Goal: Information Seeking & Learning: Find specific fact

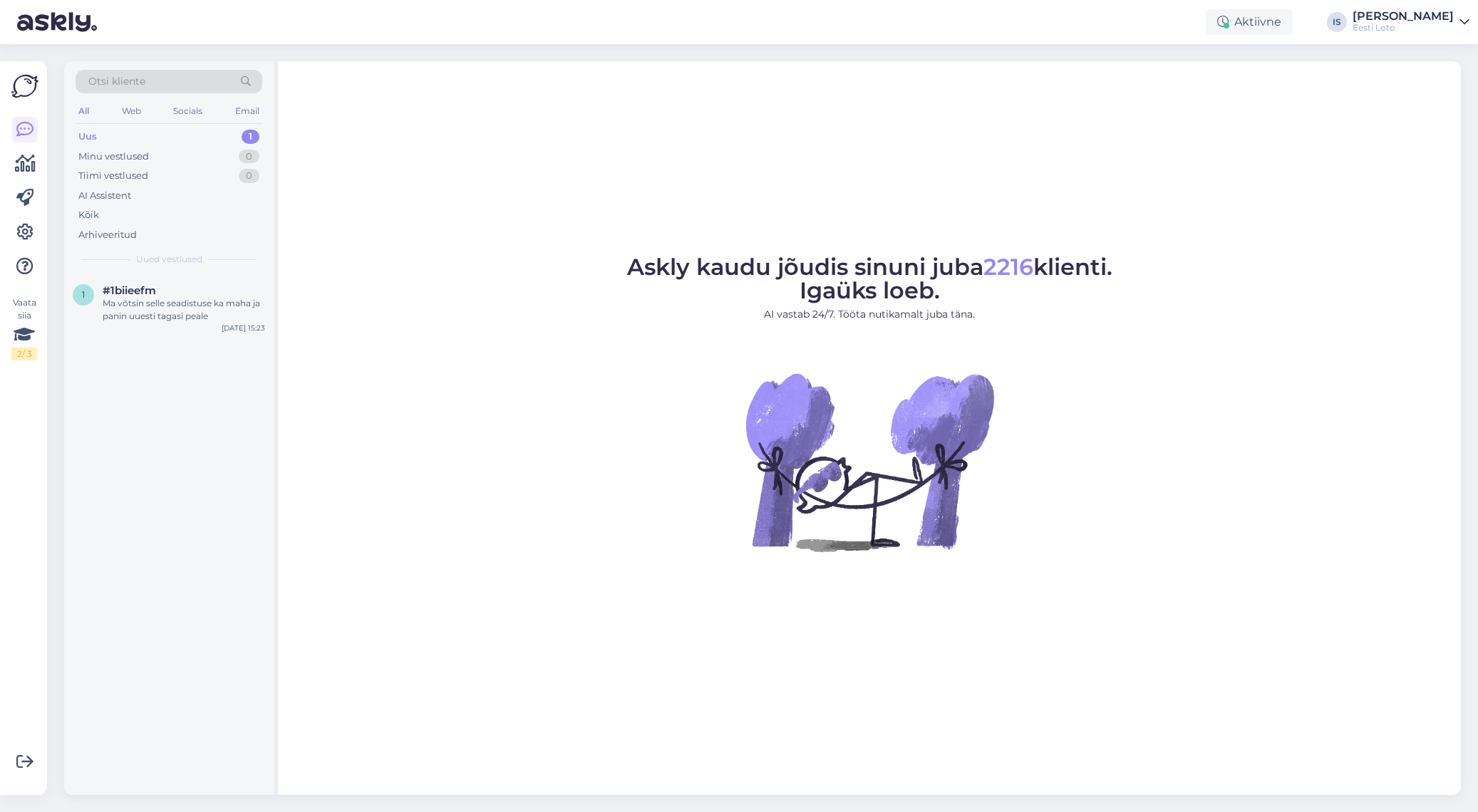
click at [91, 134] on div "Uus" at bounding box center [88, 137] width 19 height 14
click at [162, 315] on div "Ma võtsin selle seadistuse ka maha ja panin uuesti tagasi peale" at bounding box center [184, 310] width 162 height 26
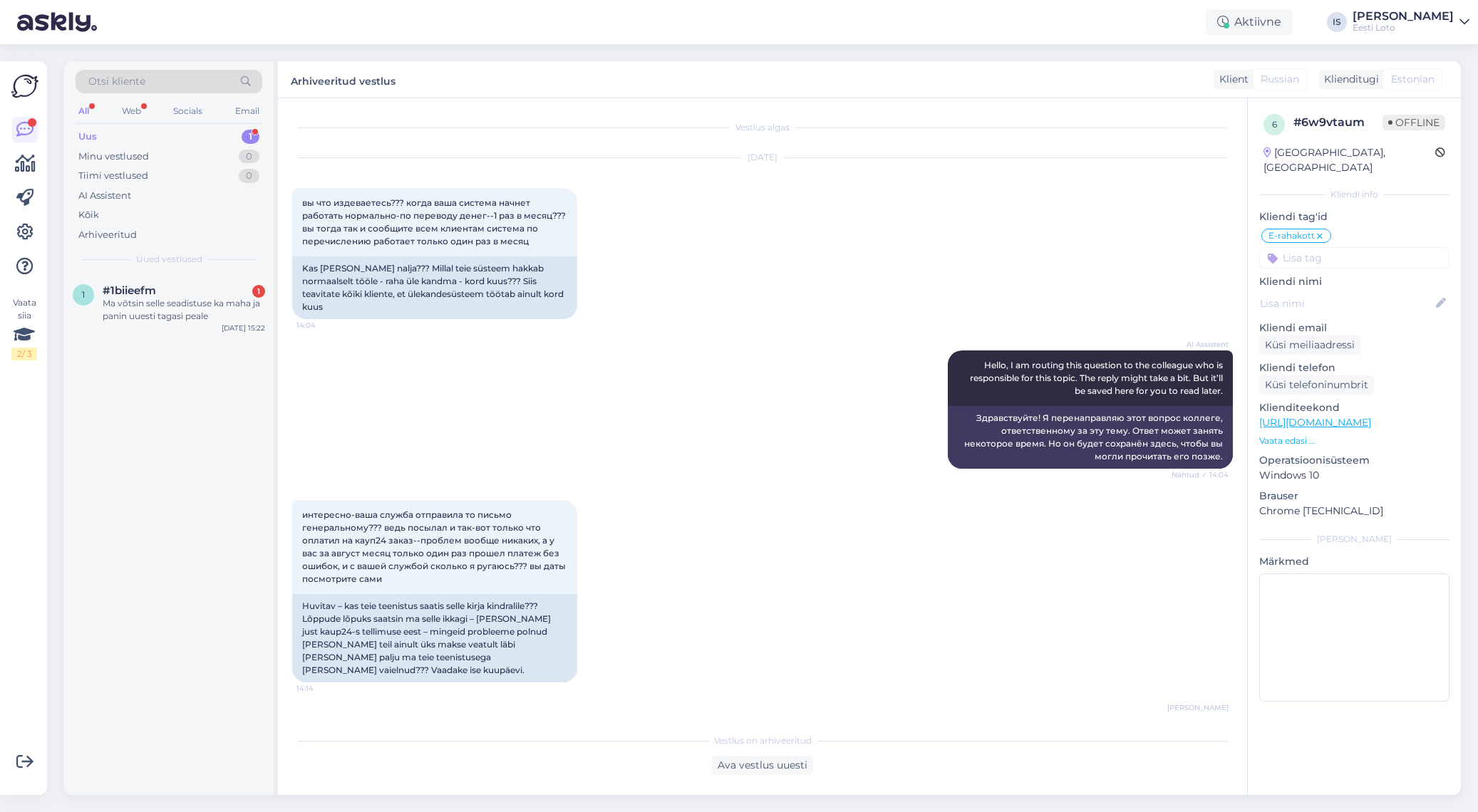
scroll to position [371, 0]
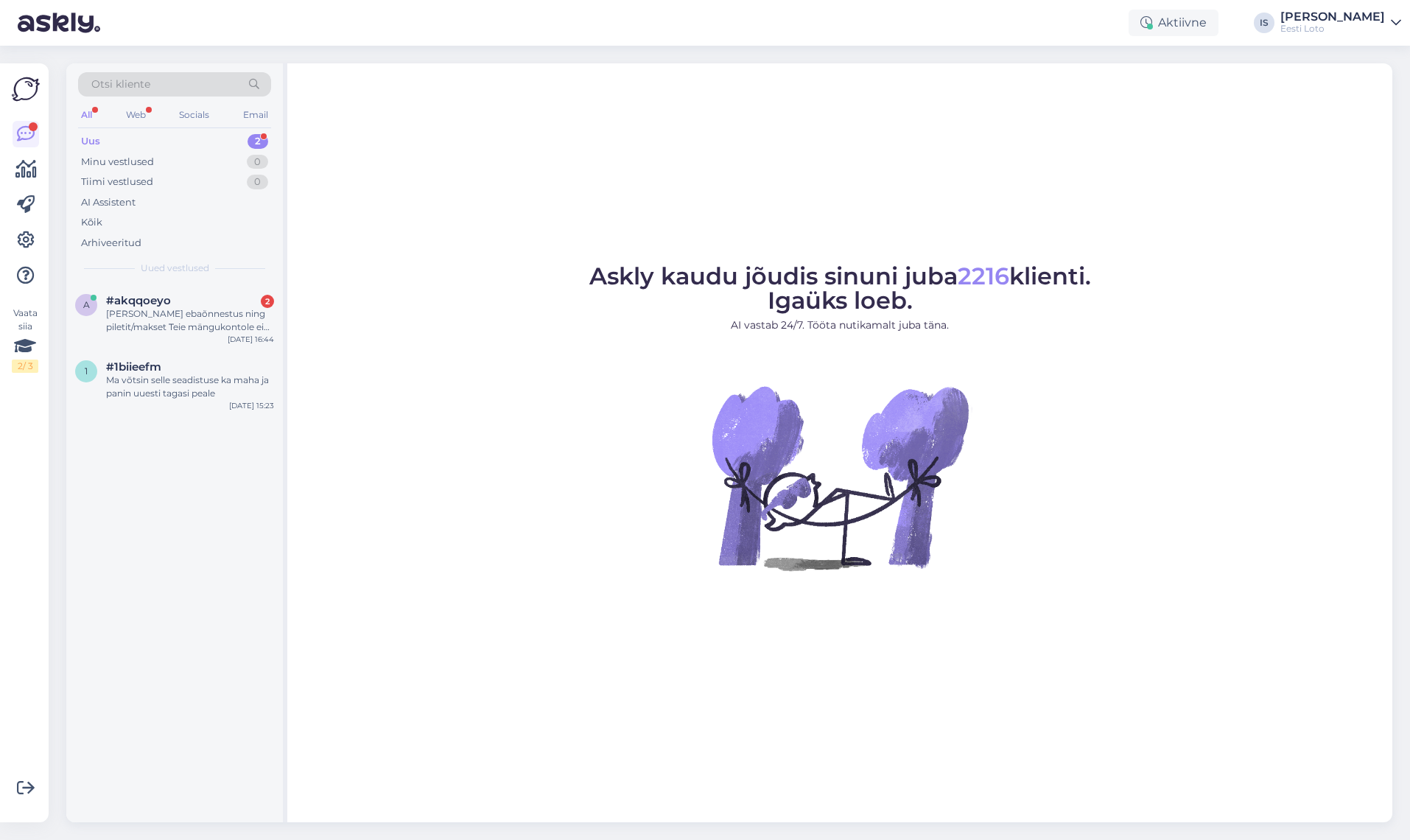
click at [118, 141] on div "Uus 2" at bounding box center [175, 141] width 193 height 21
click at [168, 314] on div "Kui makse ebaõnnestus ning piletit/makset Teie mängukontole ei ilmunud, palume …" at bounding box center [190, 320] width 168 height 27
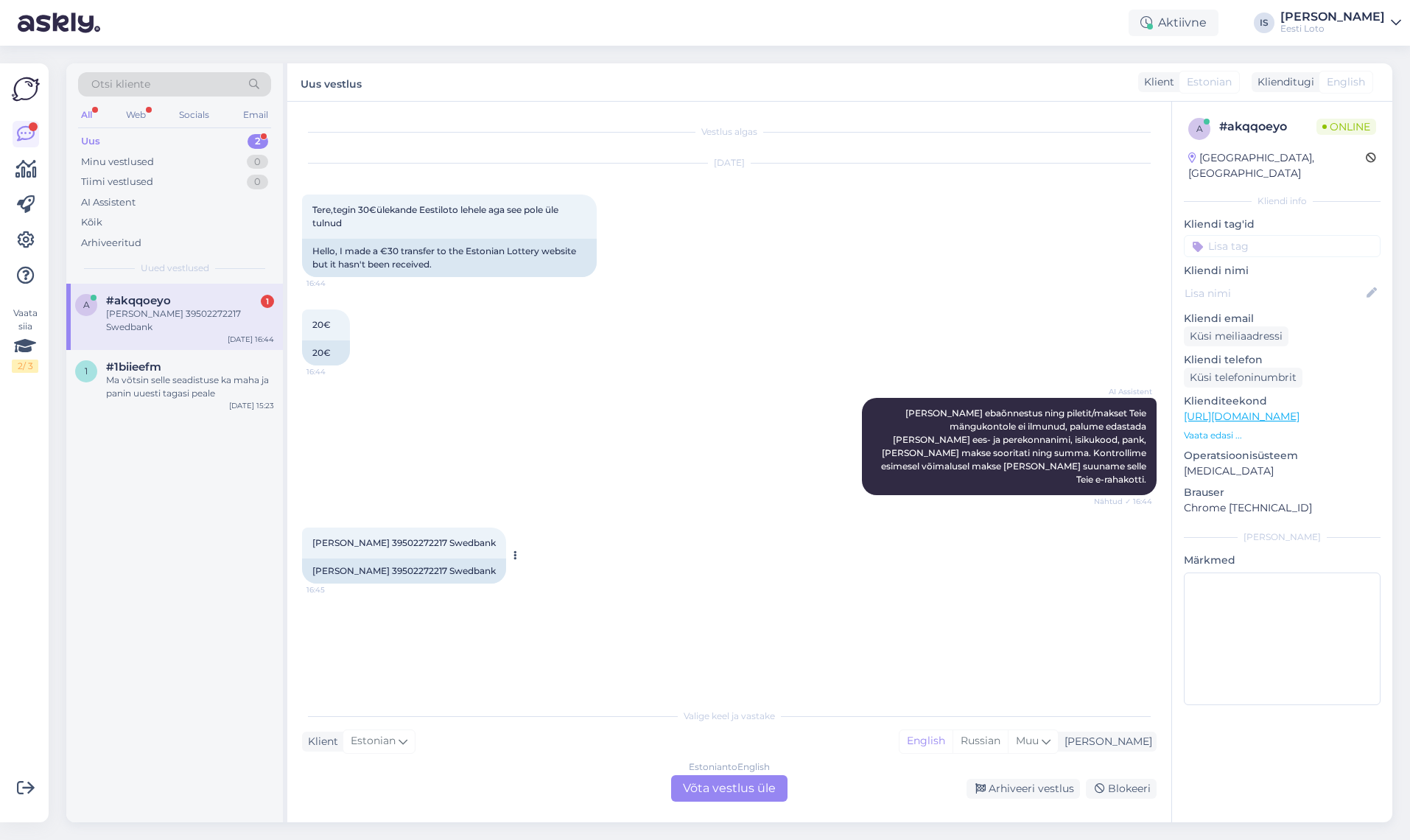
click at [392, 537] on span "Rauno reino 39502272217 Swedbank" at bounding box center [404, 543] width 184 height 11
copy span "39502272217"
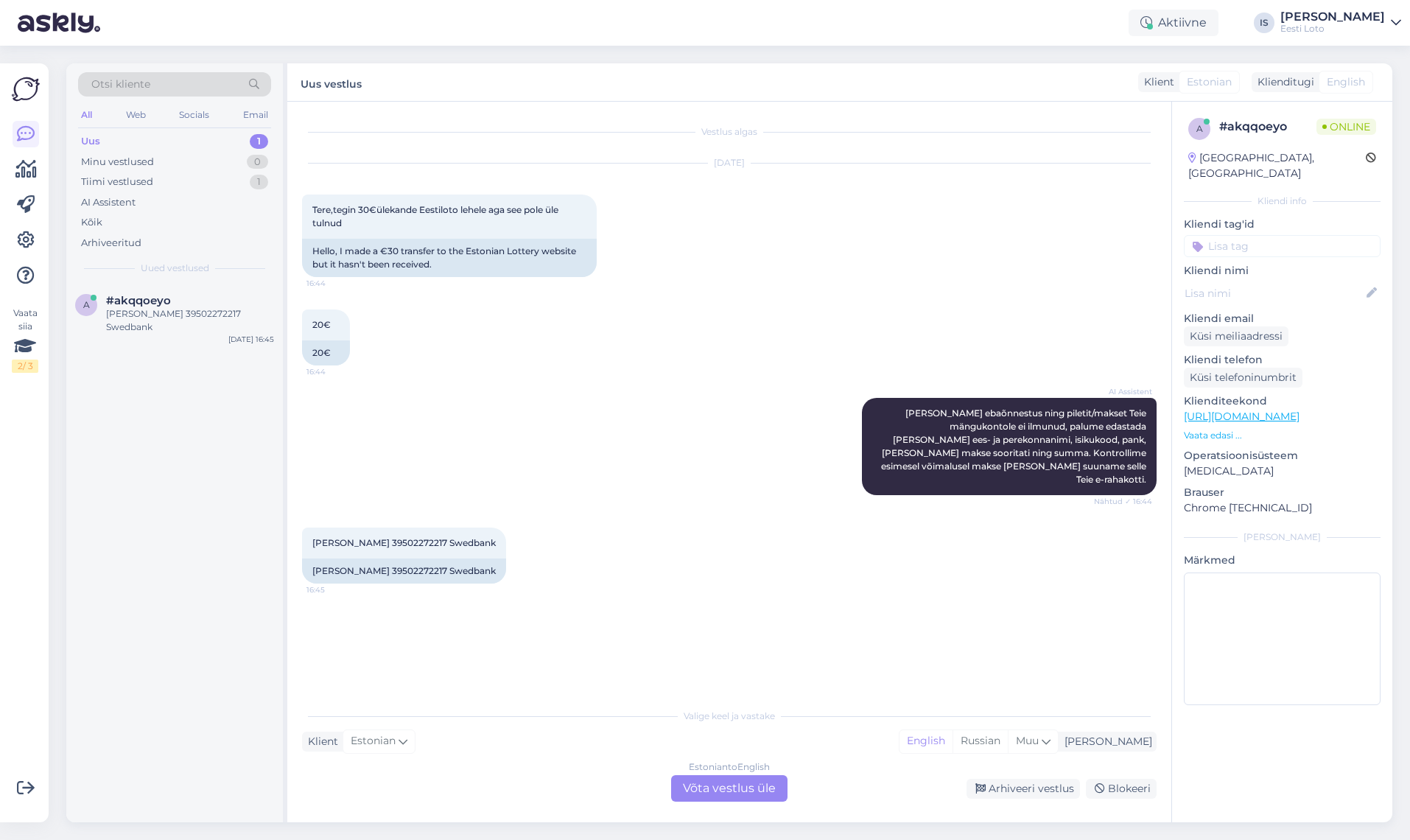
click at [674, 468] on div "AI Assistent Kui makse ebaõnnestus ning piletit/makset Teie mängukontole ei ilm…" at bounding box center [729, 446] width 855 height 129
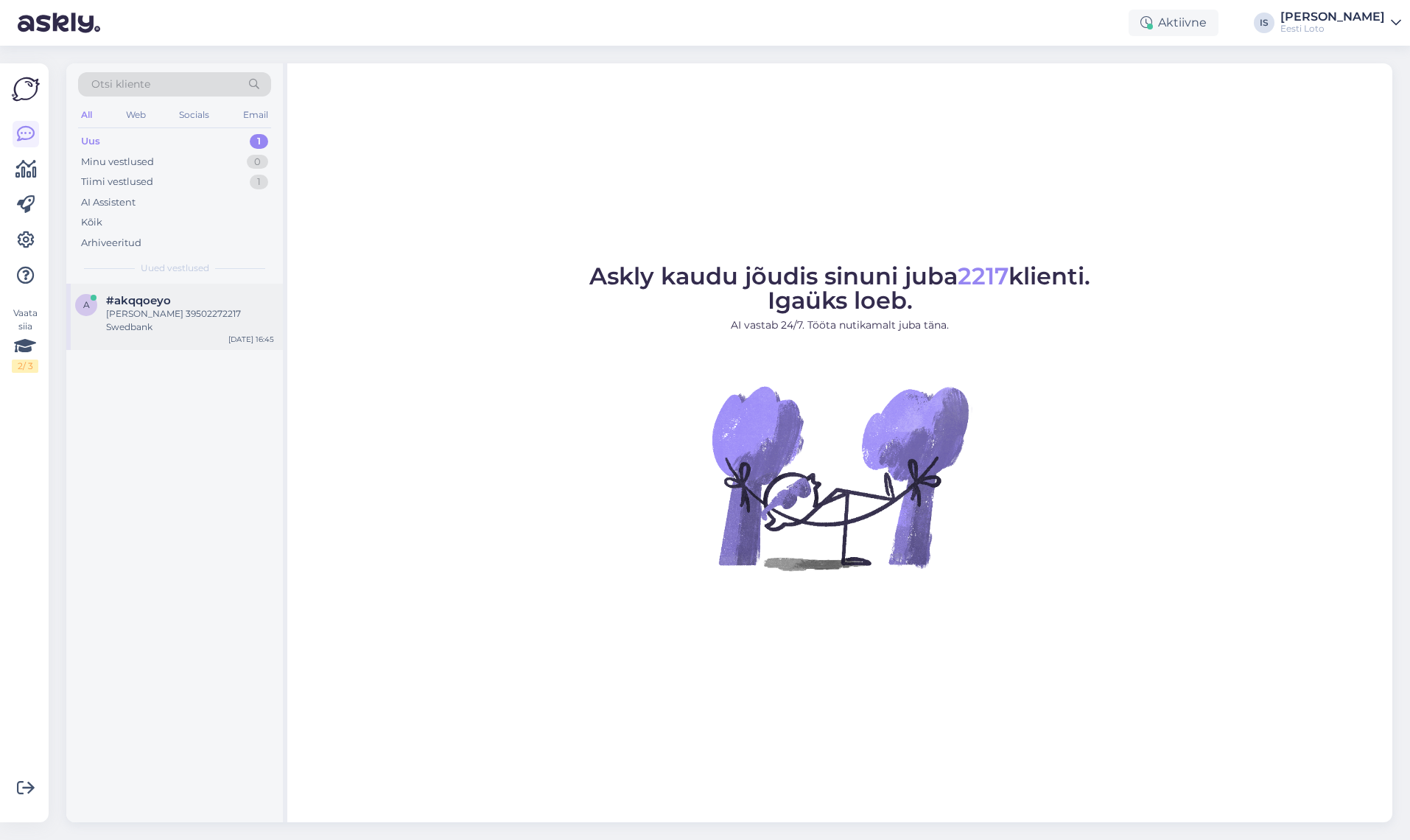
drag, startPoint x: 91, startPoint y: 307, endPoint x: 140, endPoint y: 314, distance: 49.5
click at [101, 312] on div "a #akqqoeyo Rauno reino 39502272217 Swedbank" at bounding box center [175, 314] width 199 height 40
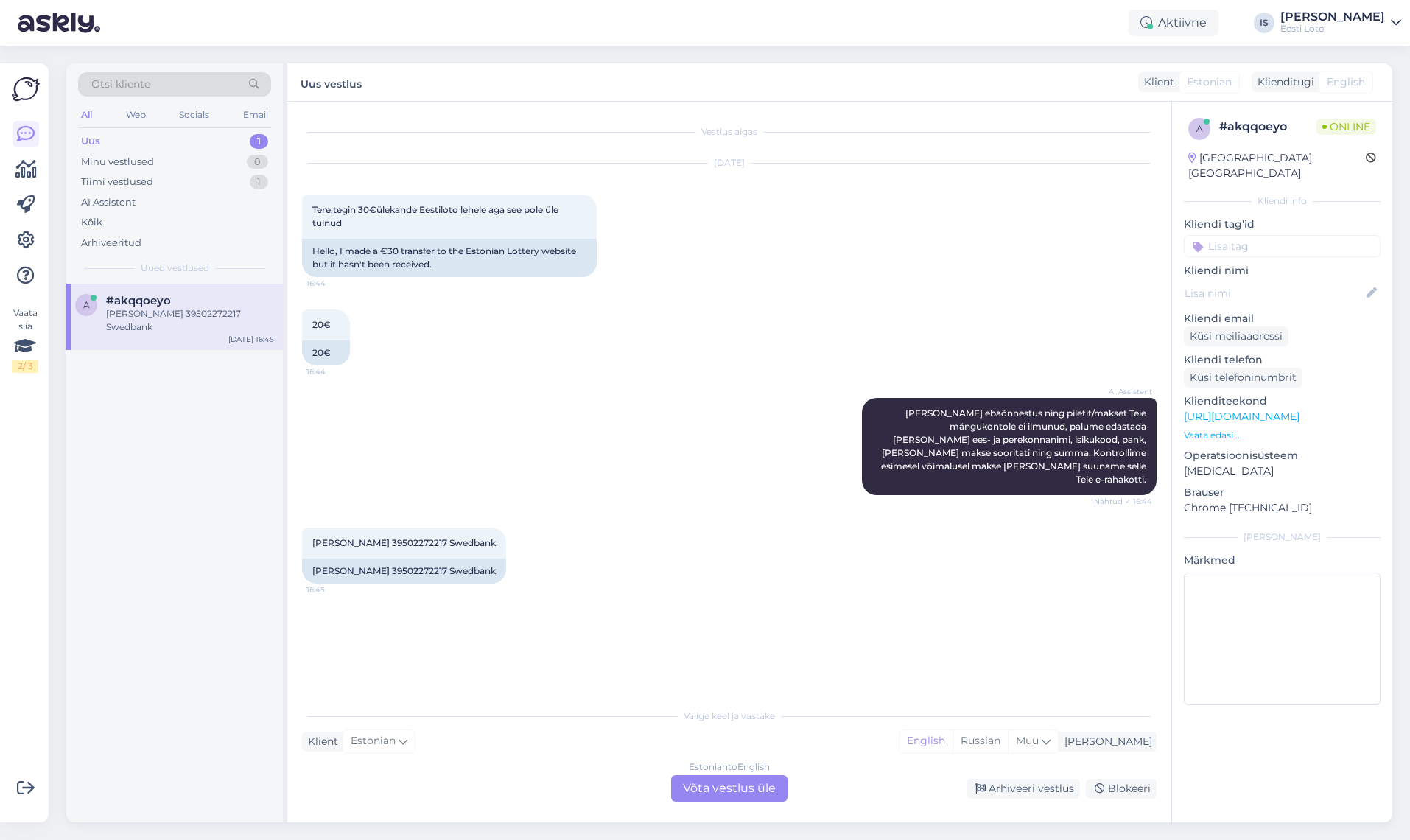
click at [1276, 235] on input at bounding box center [1282, 246] width 197 height 22
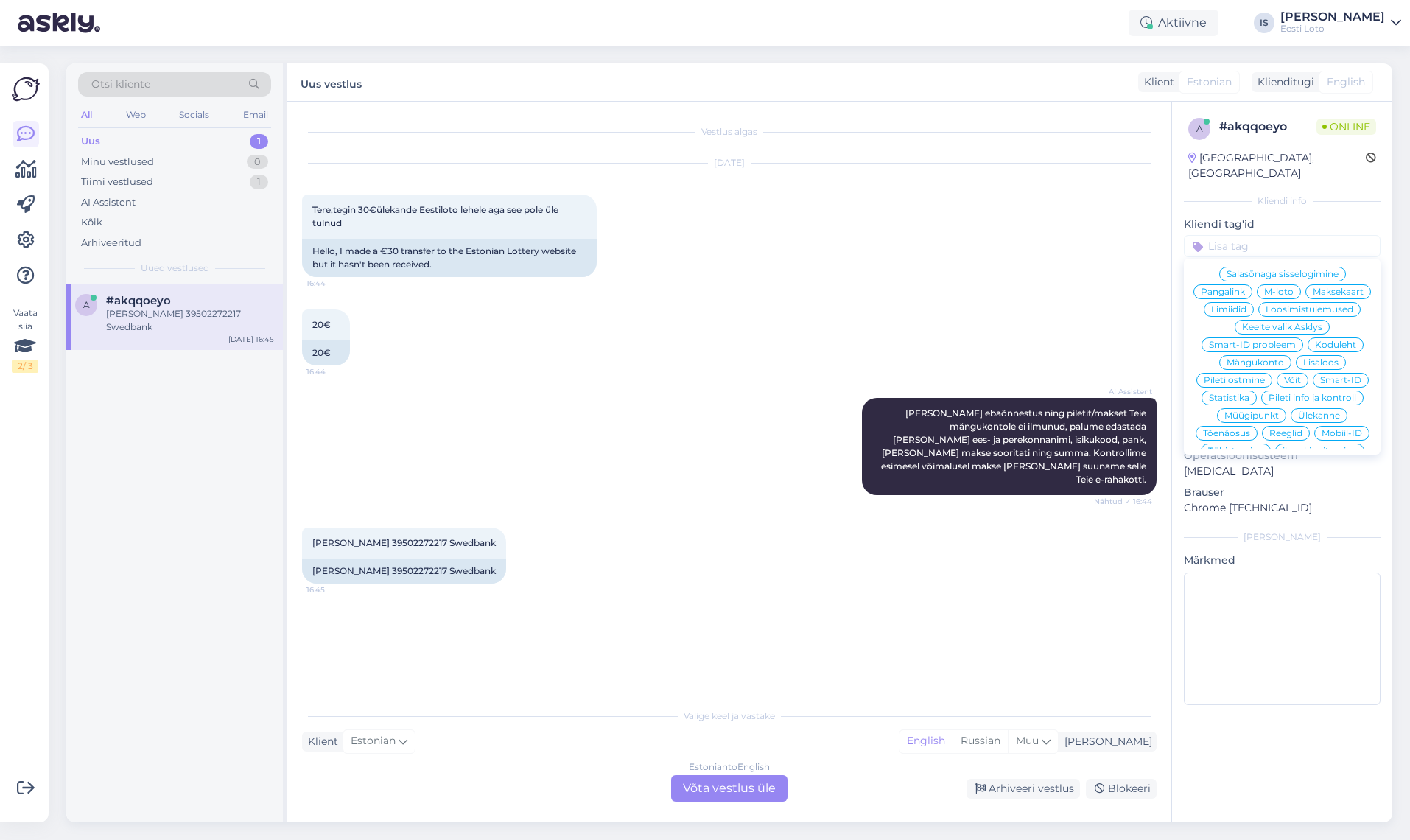
scroll to position [282, 0]
click at [1299, 442] on span "E-rahakott" at bounding box center [1282, 446] width 48 height 9
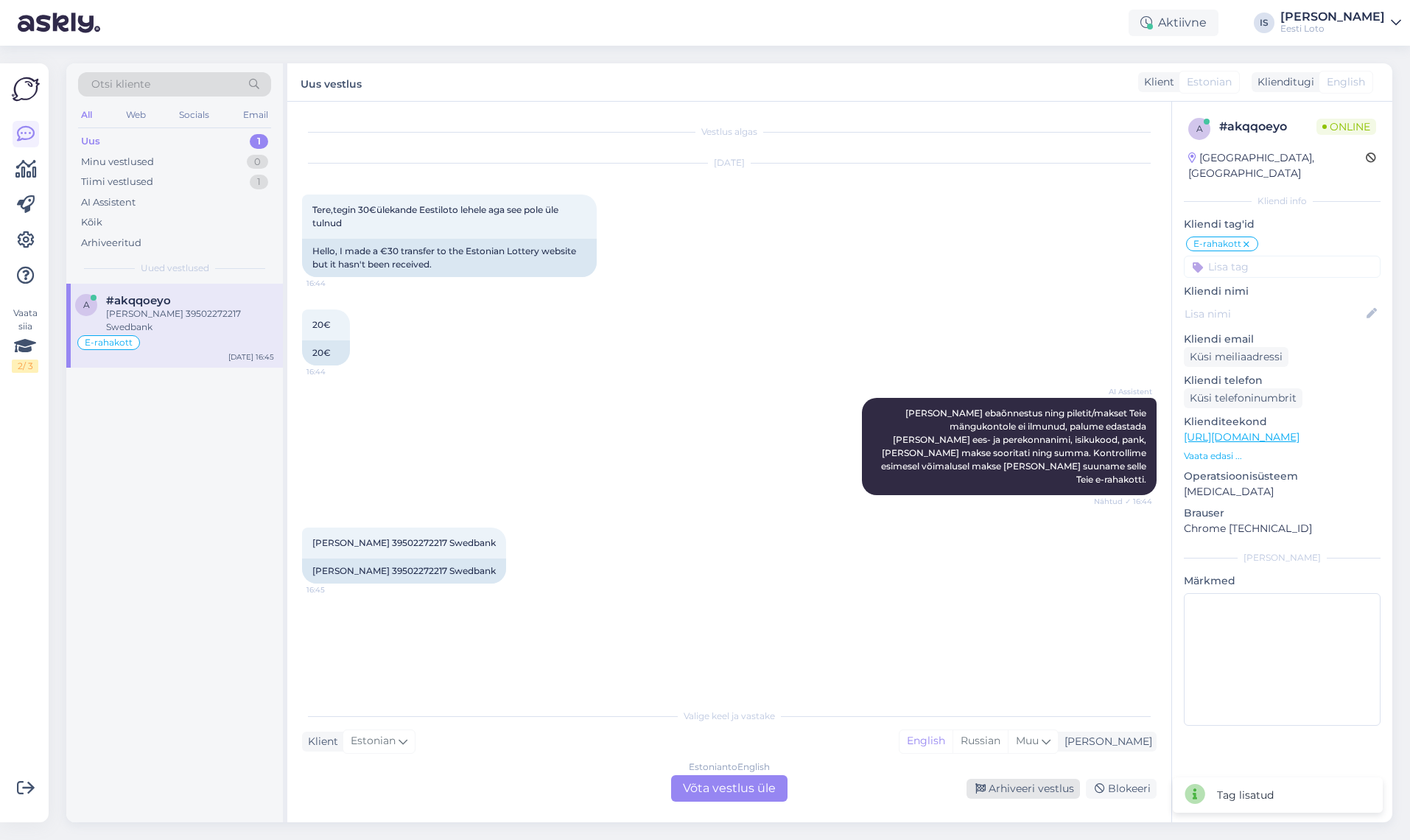
click at [1005, 788] on div "Arhiveeri vestlus" at bounding box center [1023, 789] width 114 height 20
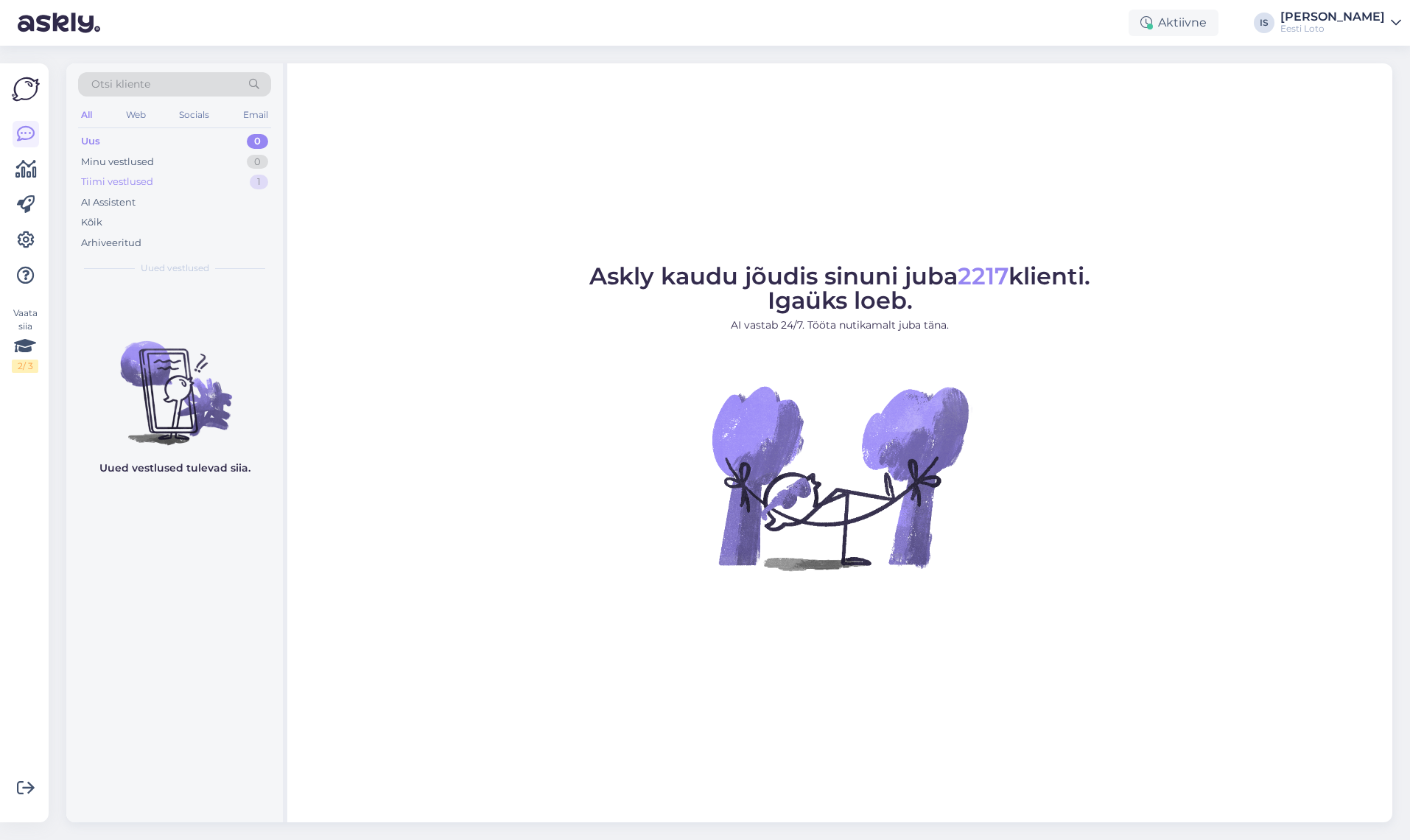
click at [123, 180] on div "Tiimi vestlused" at bounding box center [117, 182] width 72 height 15
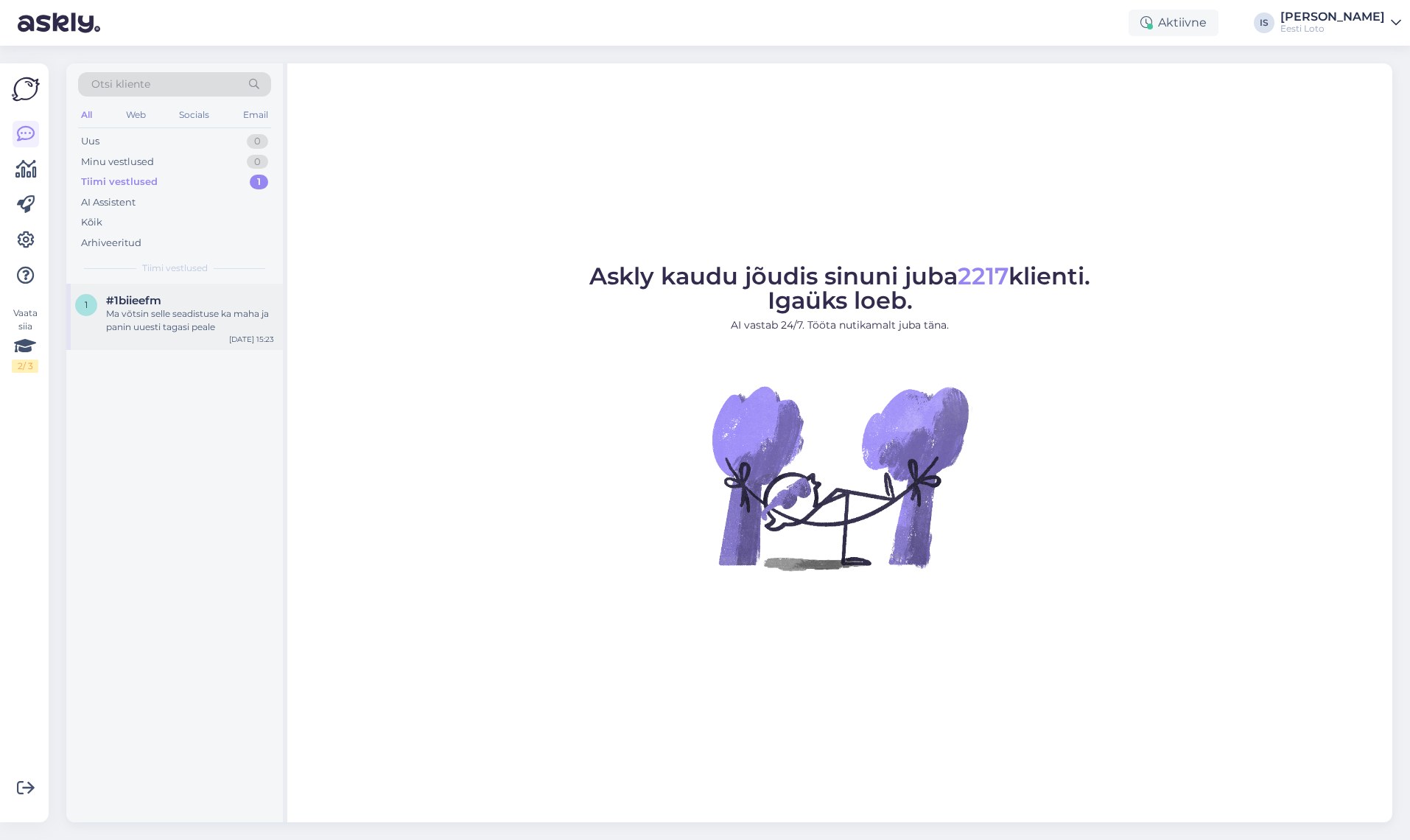
click at [173, 318] on div "Ma võtsin selle seadistuse ka maha ja panin uuesti tagasi peale" at bounding box center [190, 320] width 168 height 27
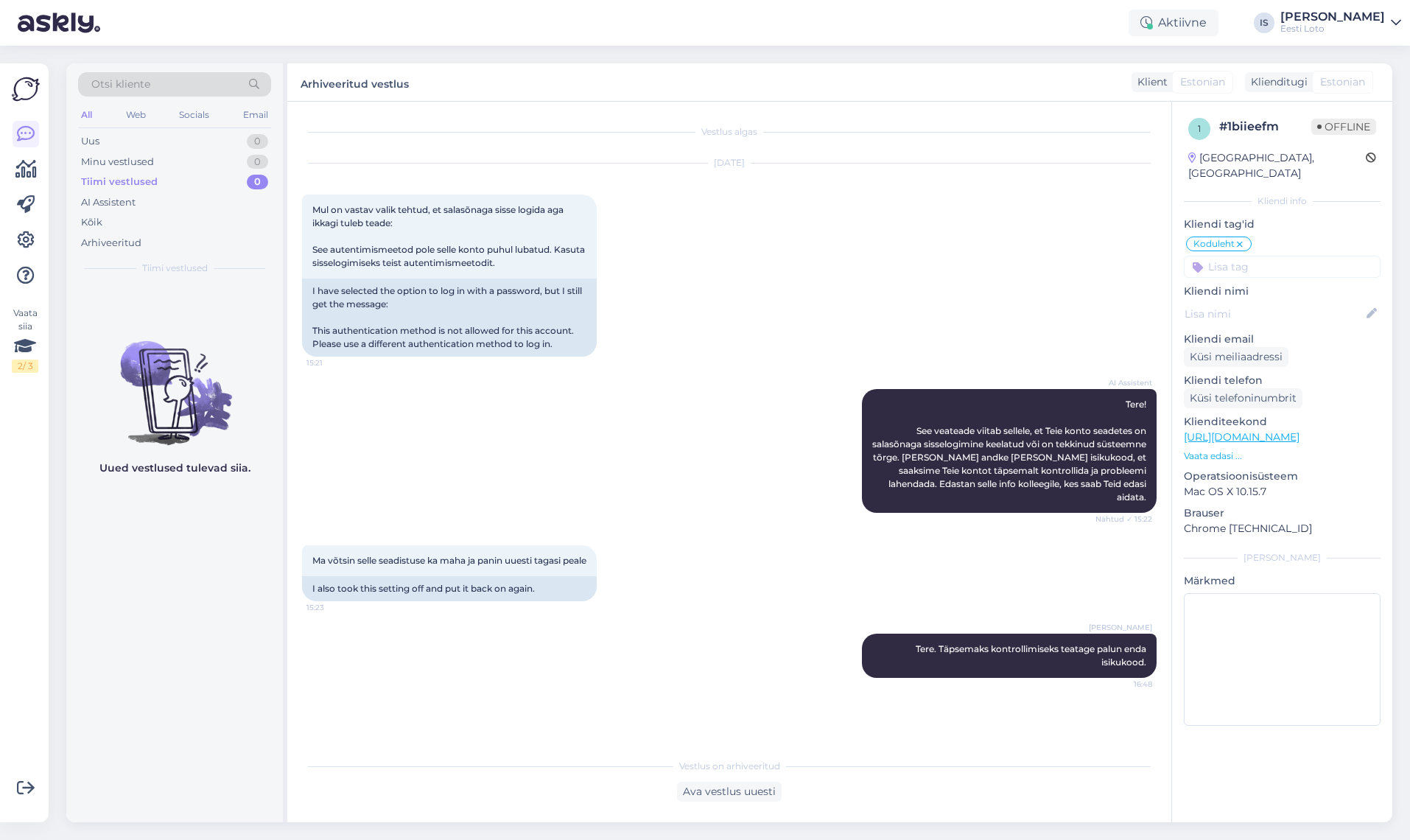
drag, startPoint x: 178, startPoint y: 772, endPoint x: 670, endPoint y: 523, distance: 551.4
click at [670, 523] on div "Otsi kliente All Web Socials Email Uus 0 Minu vestlused 0 Tiimi vestlused 0 AI …" at bounding box center [729, 442] width 1326 height 759
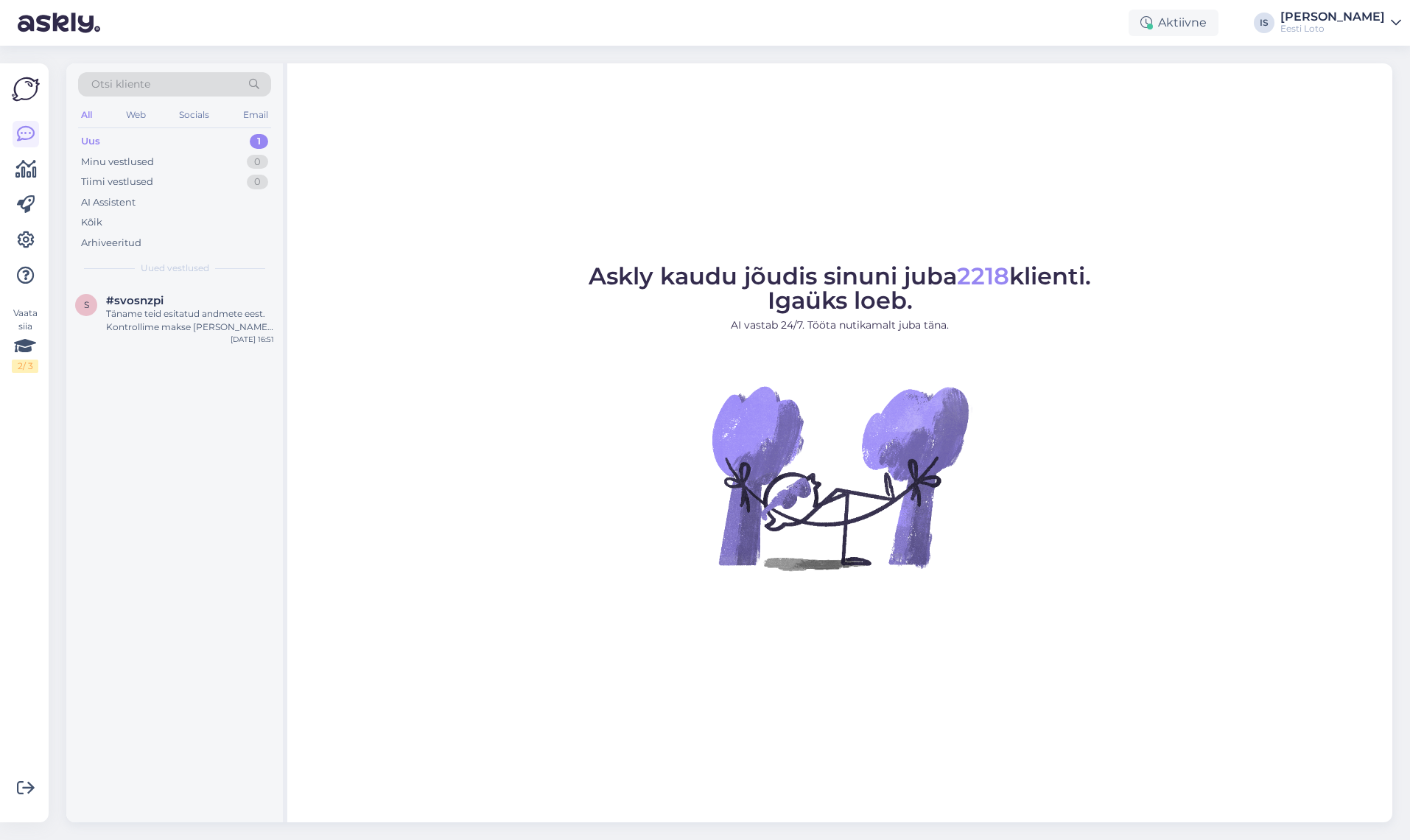
click at [109, 143] on div "Uus 1" at bounding box center [175, 141] width 193 height 21
click at [146, 317] on div "Täname teid esitatud andmete eest. Kontrollime makse [PERSON_NAME] suuname sell…" at bounding box center [190, 320] width 168 height 27
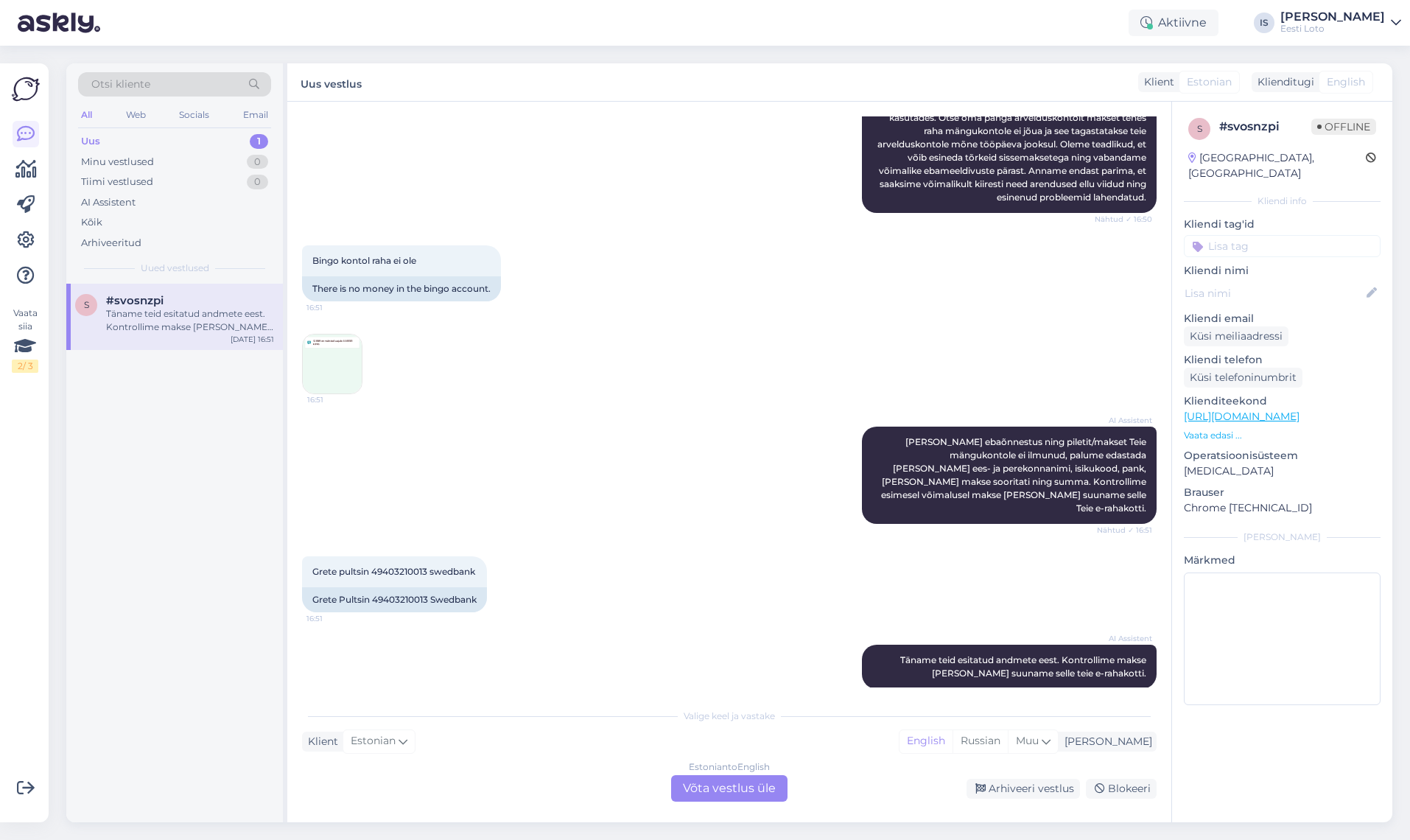
scroll to position [265, 0]
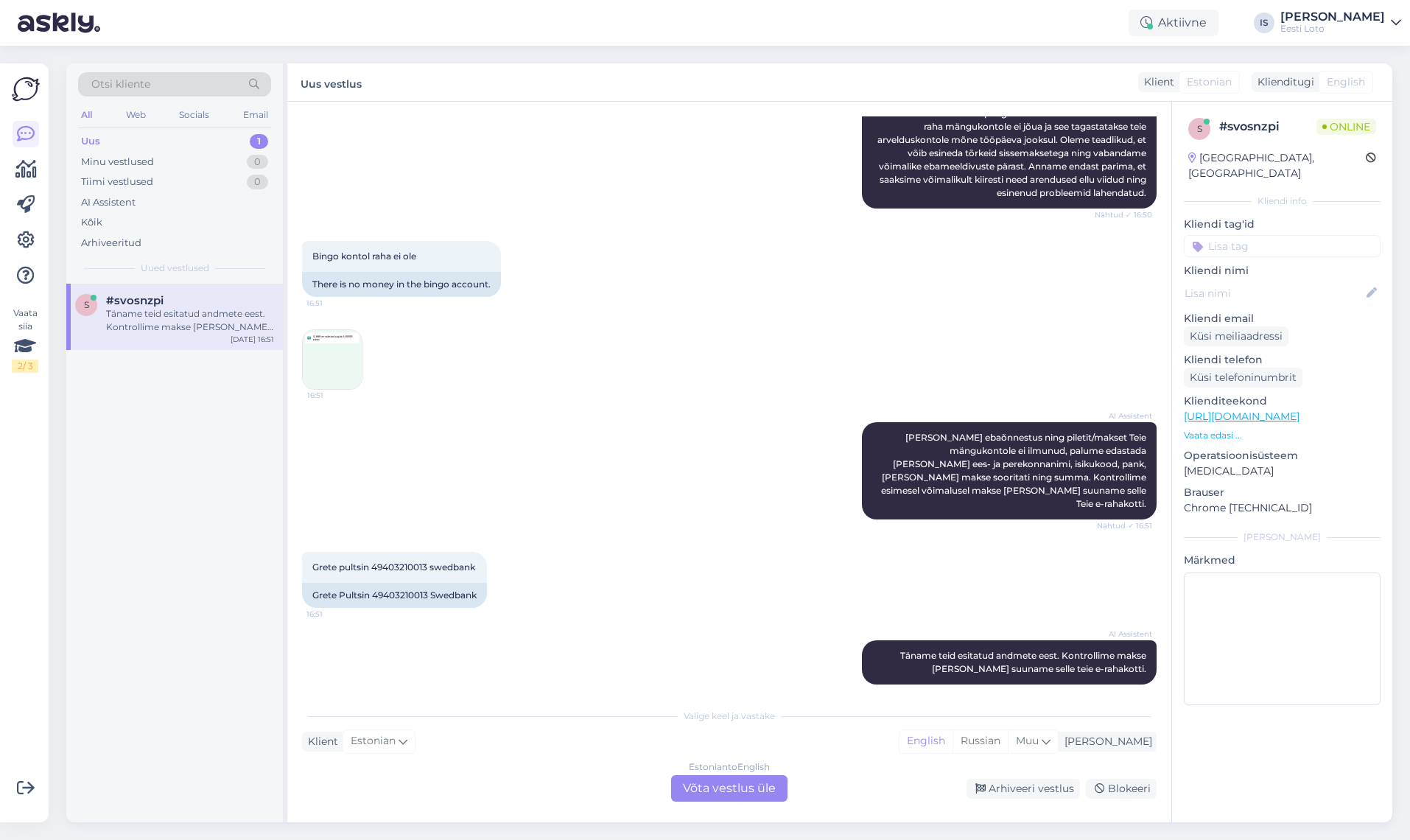
click at [340, 358] on img at bounding box center [332, 359] width 59 height 59
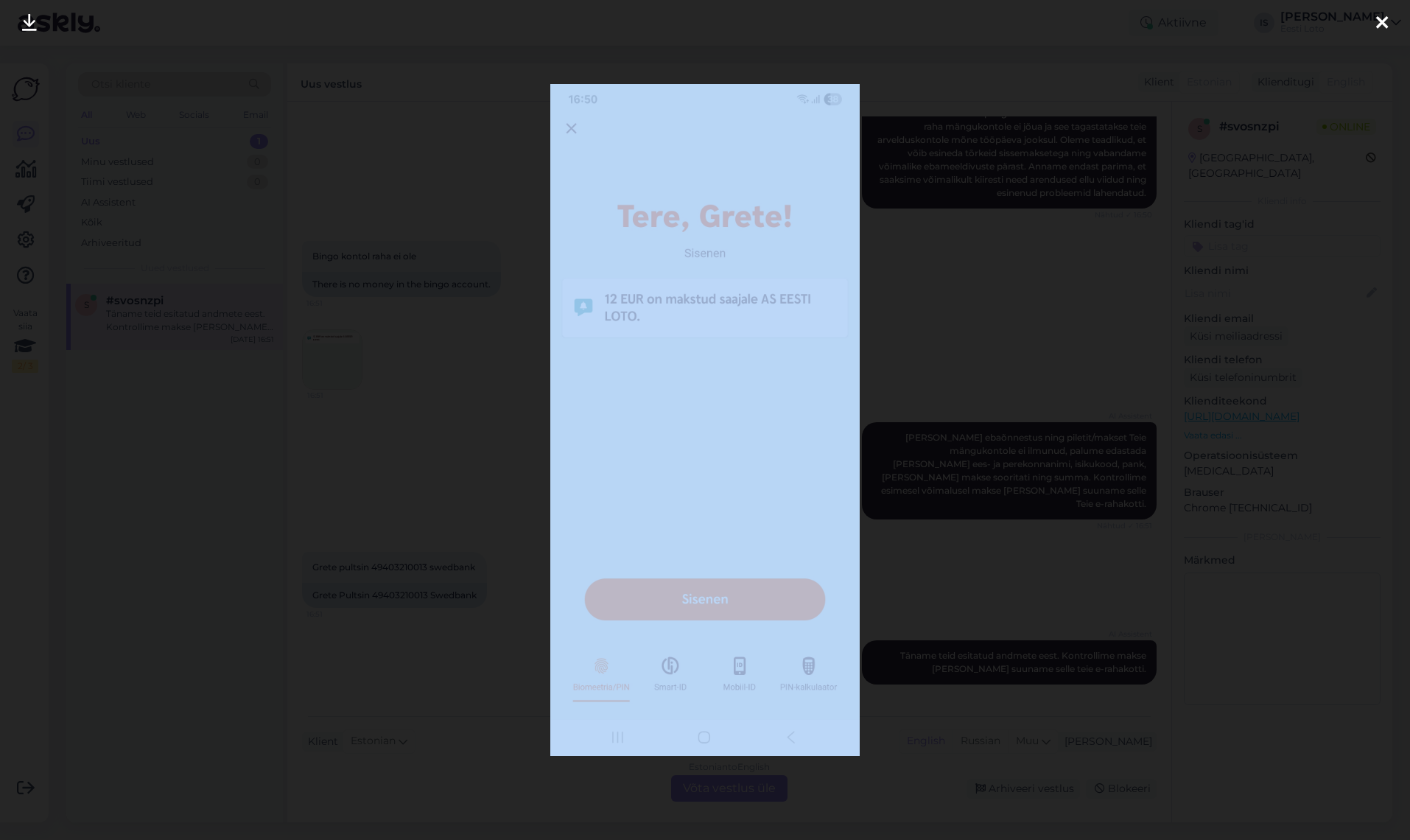
click at [340, 358] on div at bounding box center [705, 420] width 1410 height 840
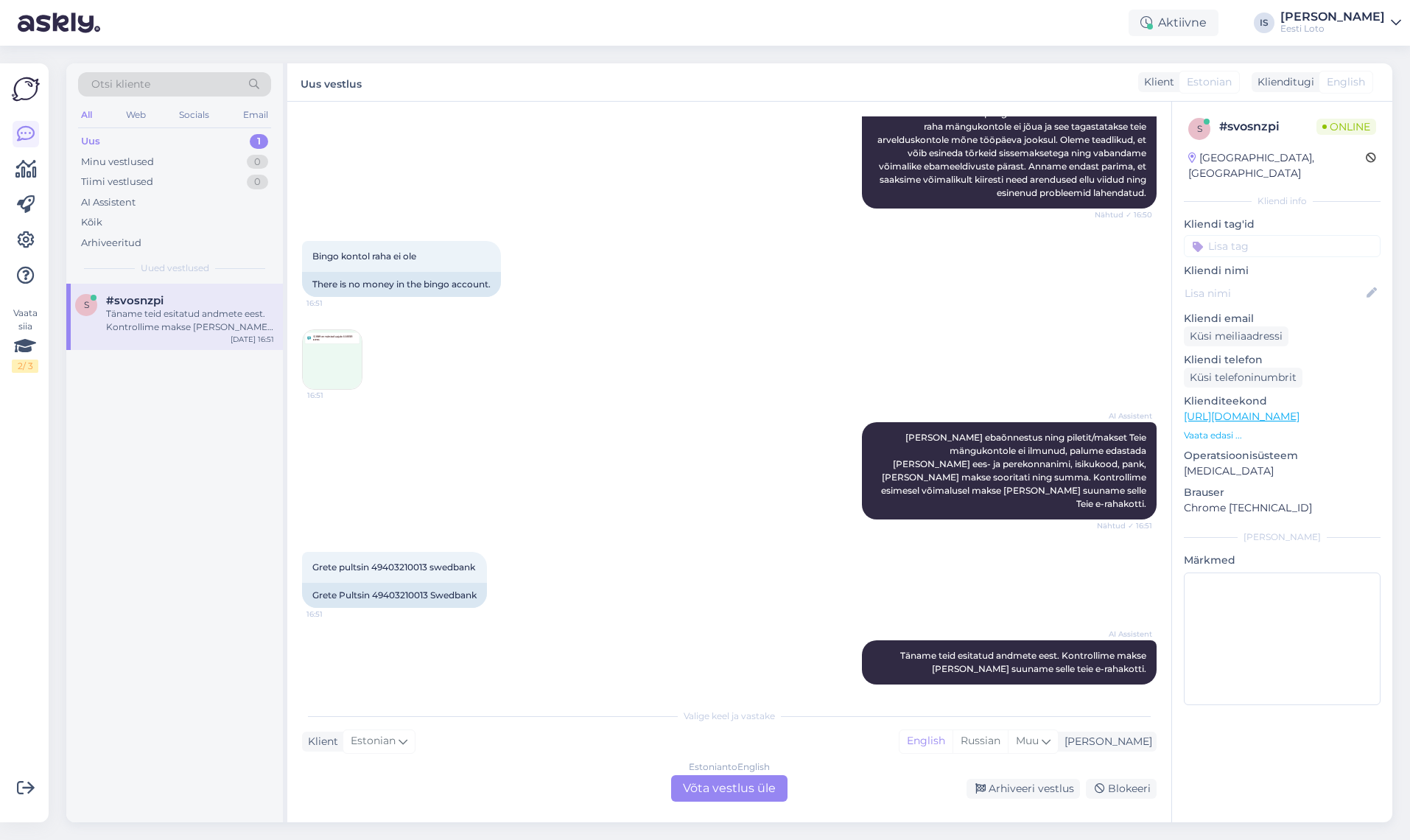
click at [340, 358] on img at bounding box center [332, 359] width 59 height 59
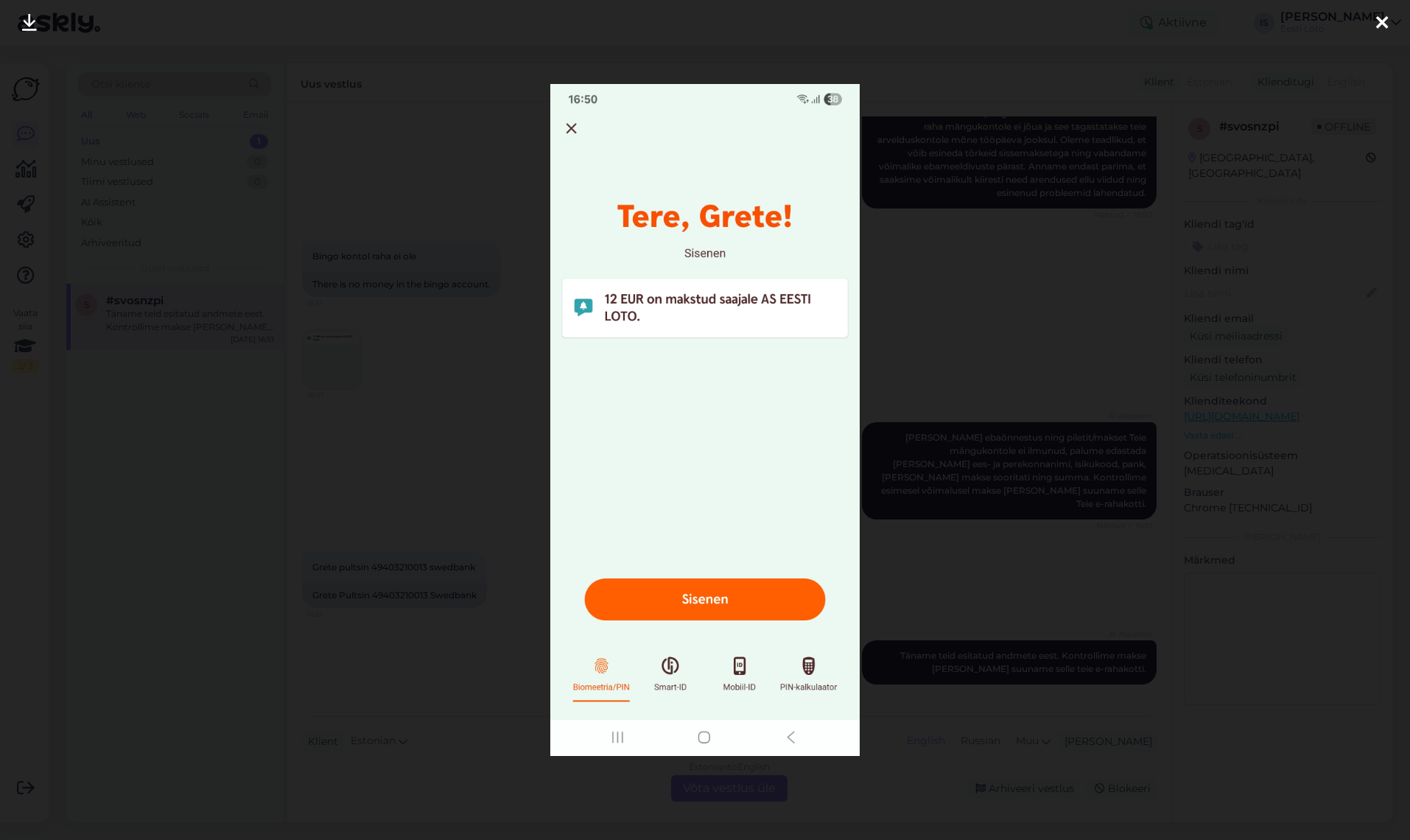
click at [1381, 23] on icon at bounding box center [1382, 24] width 12 height 19
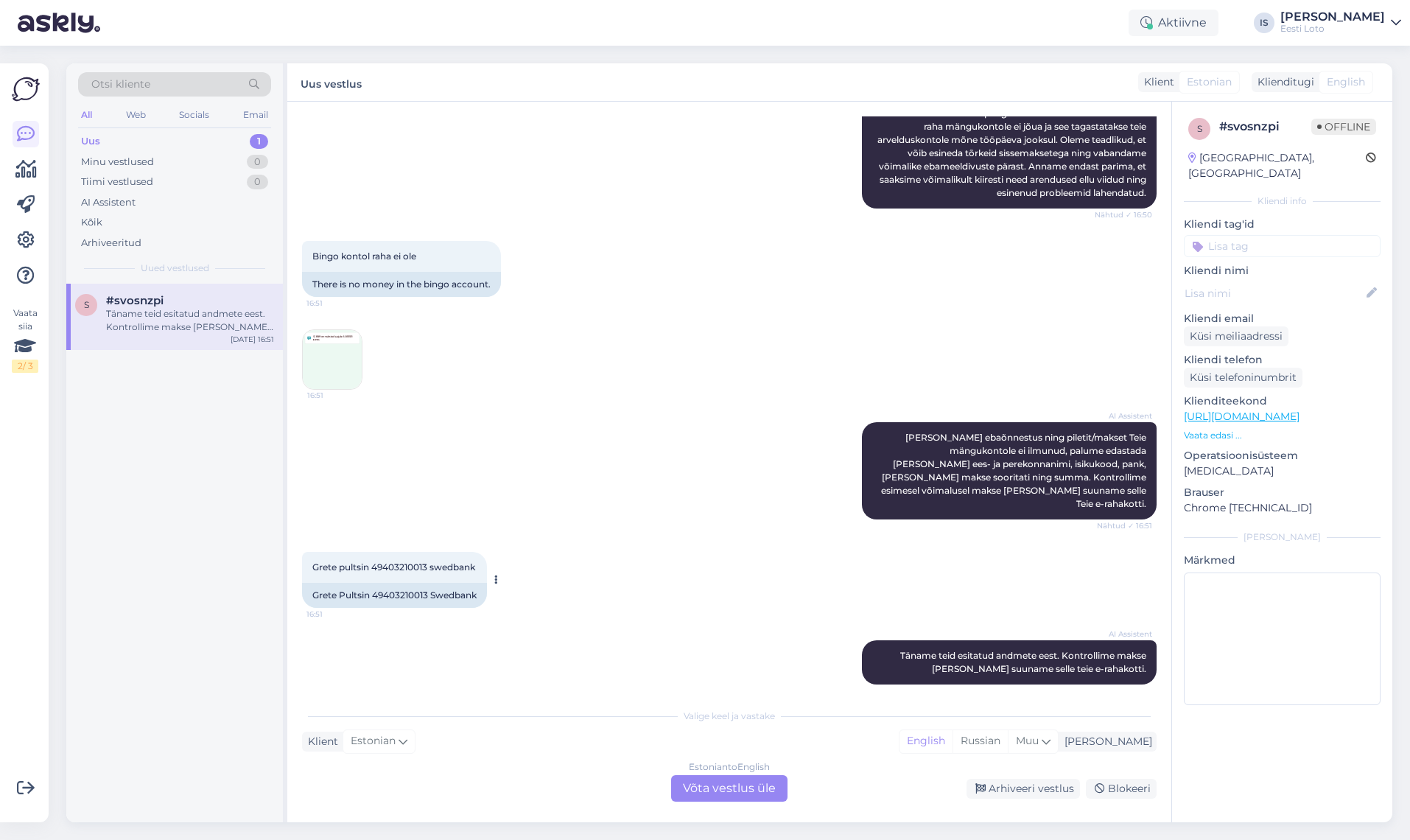
click at [391, 561] on span "Grete pultsin 49403210013 swedbank" at bounding box center [393, 566] width 163 height 11
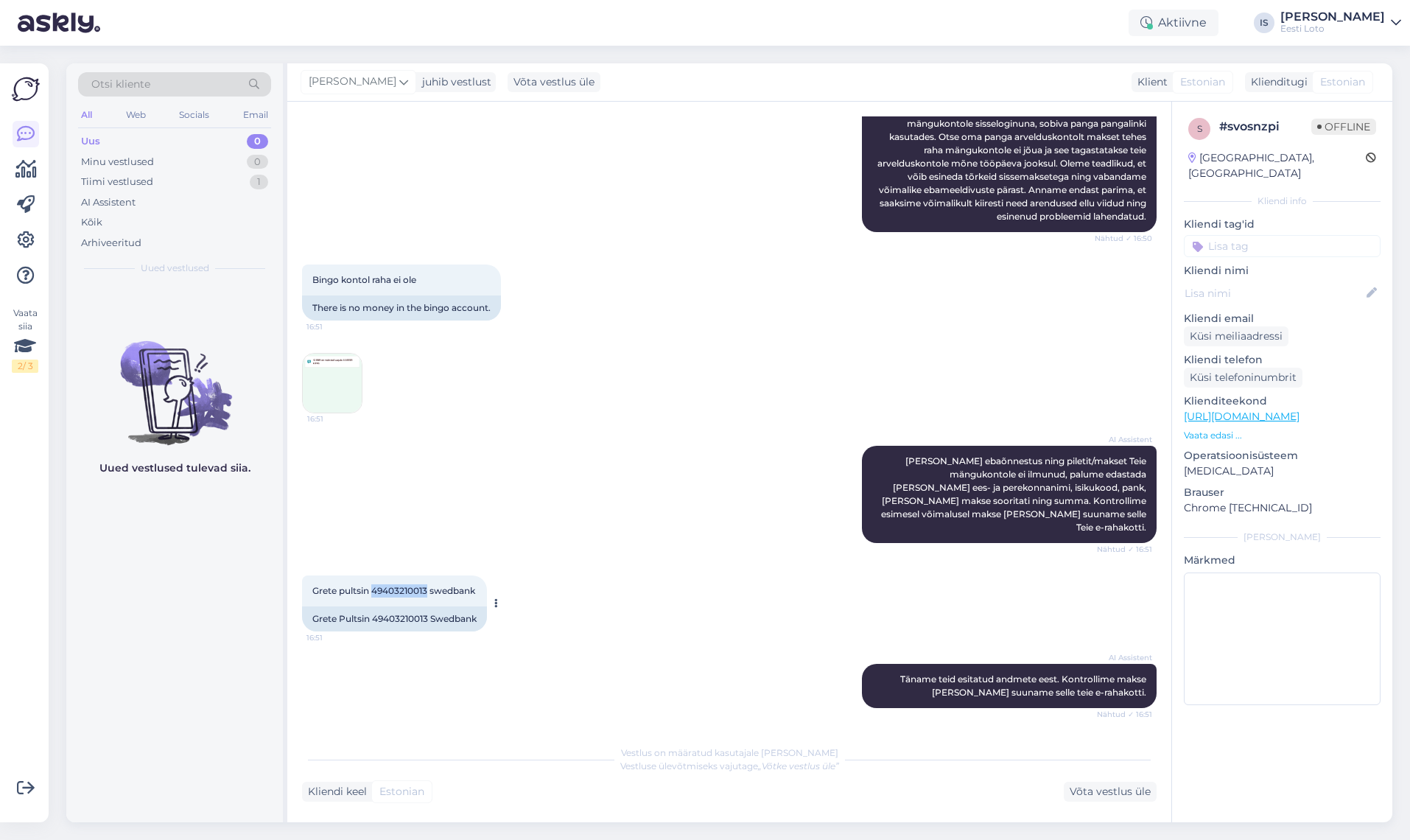
scroll to position [227, 0]
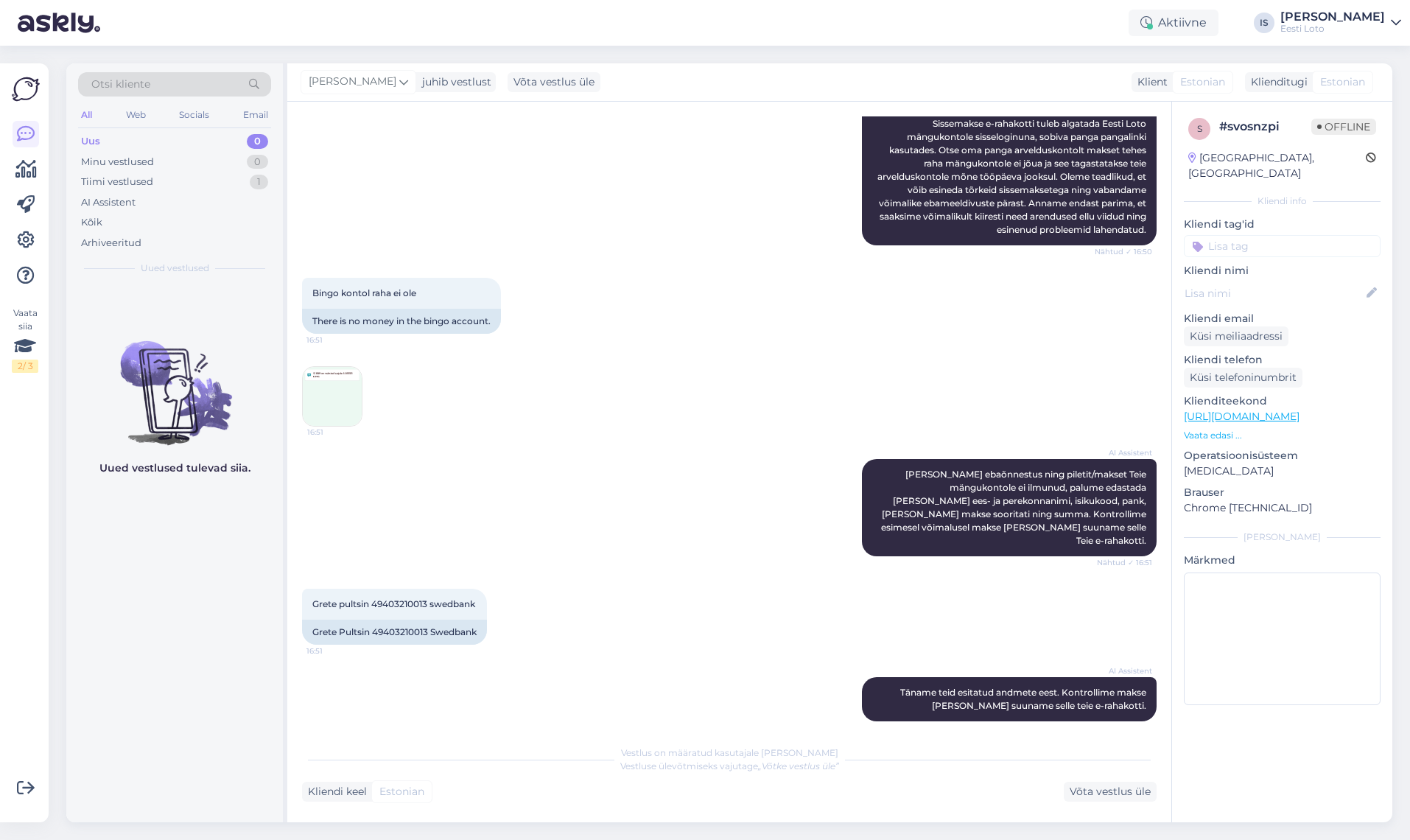
click at [595, 579] on div "Grete pultsin 49403210013 swedbank 16:51 Grete Pultsin 49403210013 Swedbank" at bounding box center [729, 616] width 855 height 88
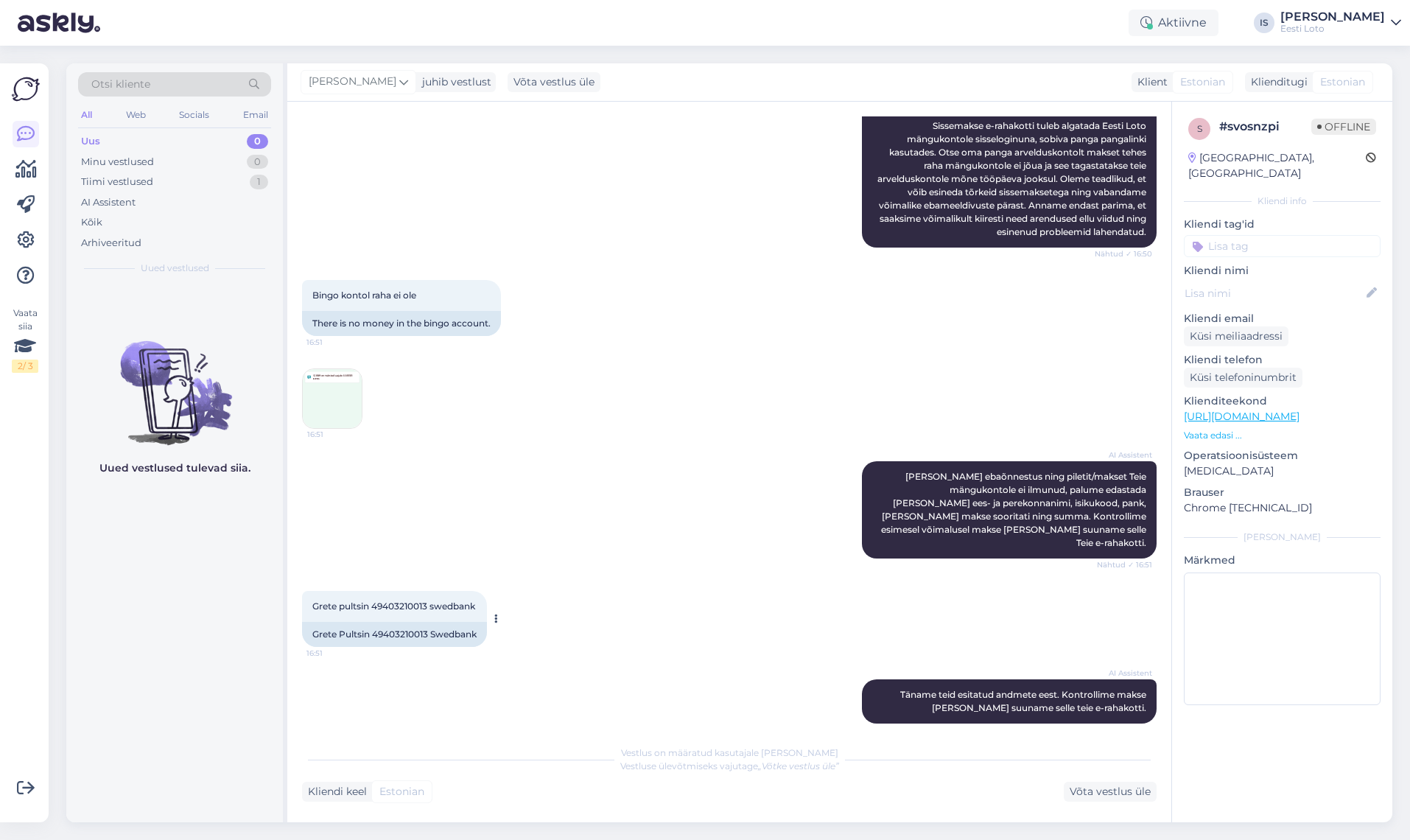
click at [400, 601] on span "Grete pultsin 49403210013 swedbank" at bounding box center [393, 606] width 163 height 11
click at [537, 591] on div "Grete pultsin 49403210013 swedbank 16:51 Grete Pultsin 49403210013 Swedbank" at bounding box center [729, 618] width 855 height 88
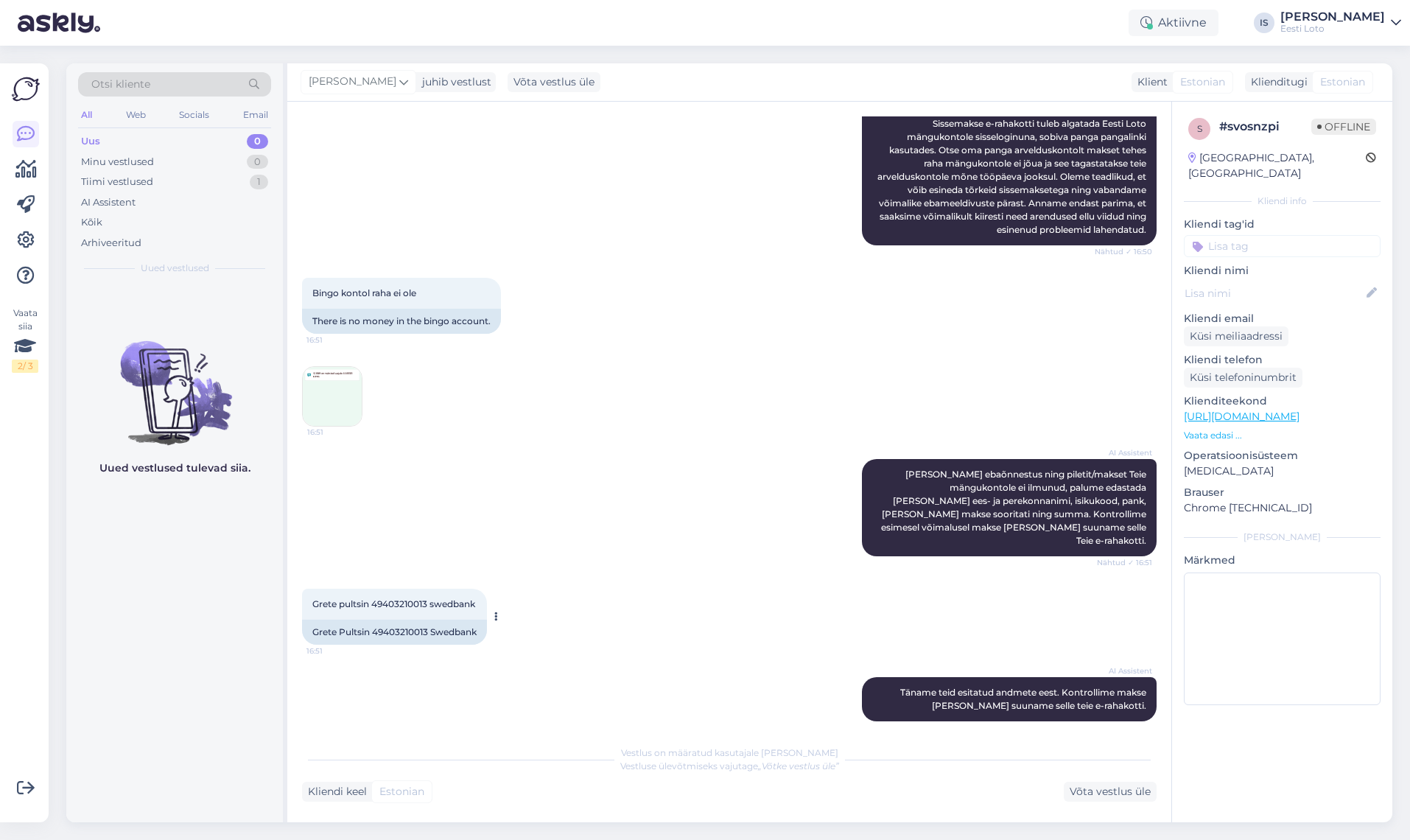
click at [406, 598] on span "Grete pultsin 49403210013 swedbank" at bounding box center [393, 604] width 163 height 11
click at [406, 599] on span "Grete pultsin 49403210013 swedbank" at bounding box center [393, 604] width 163 height 11
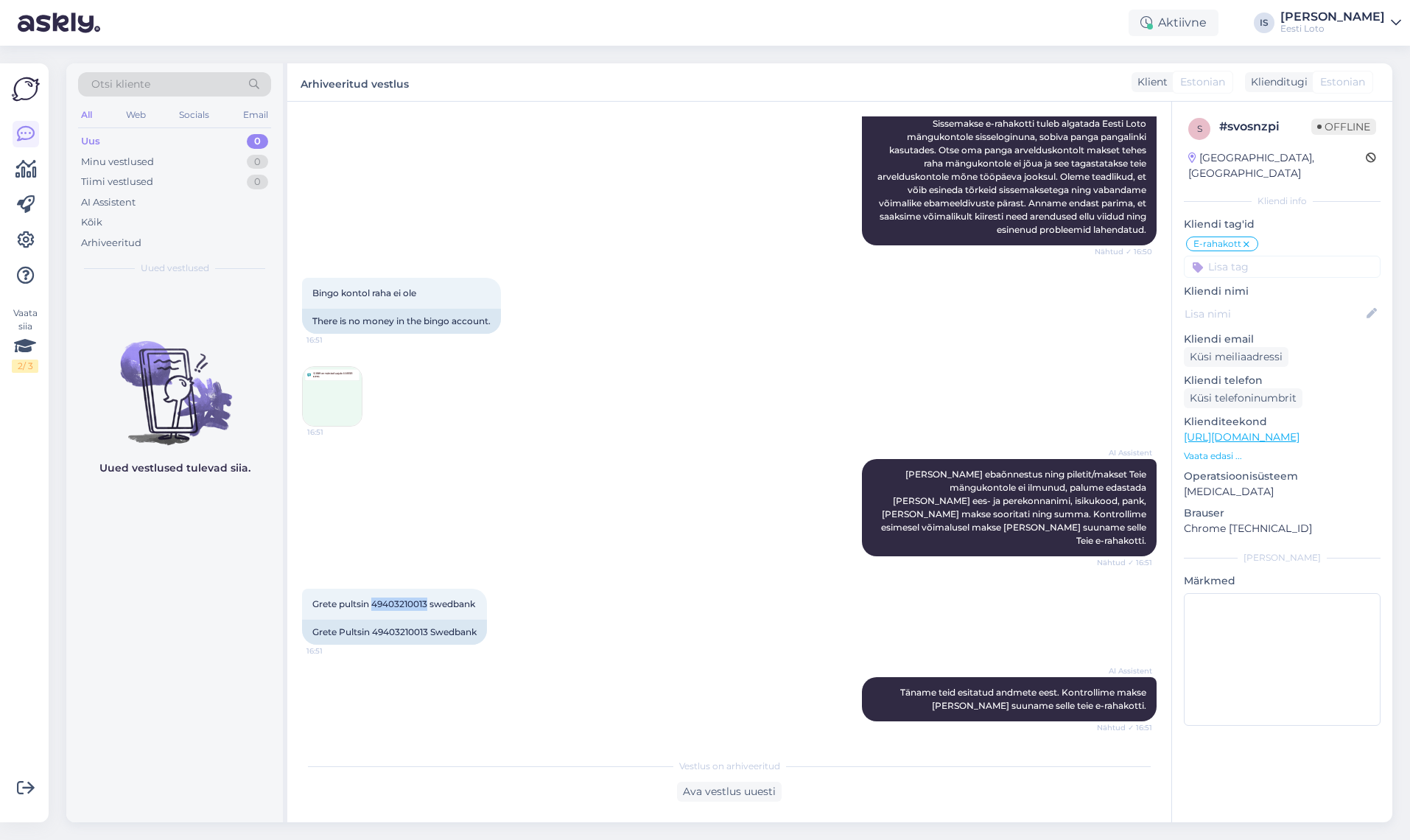
scroll to position [317, 0]
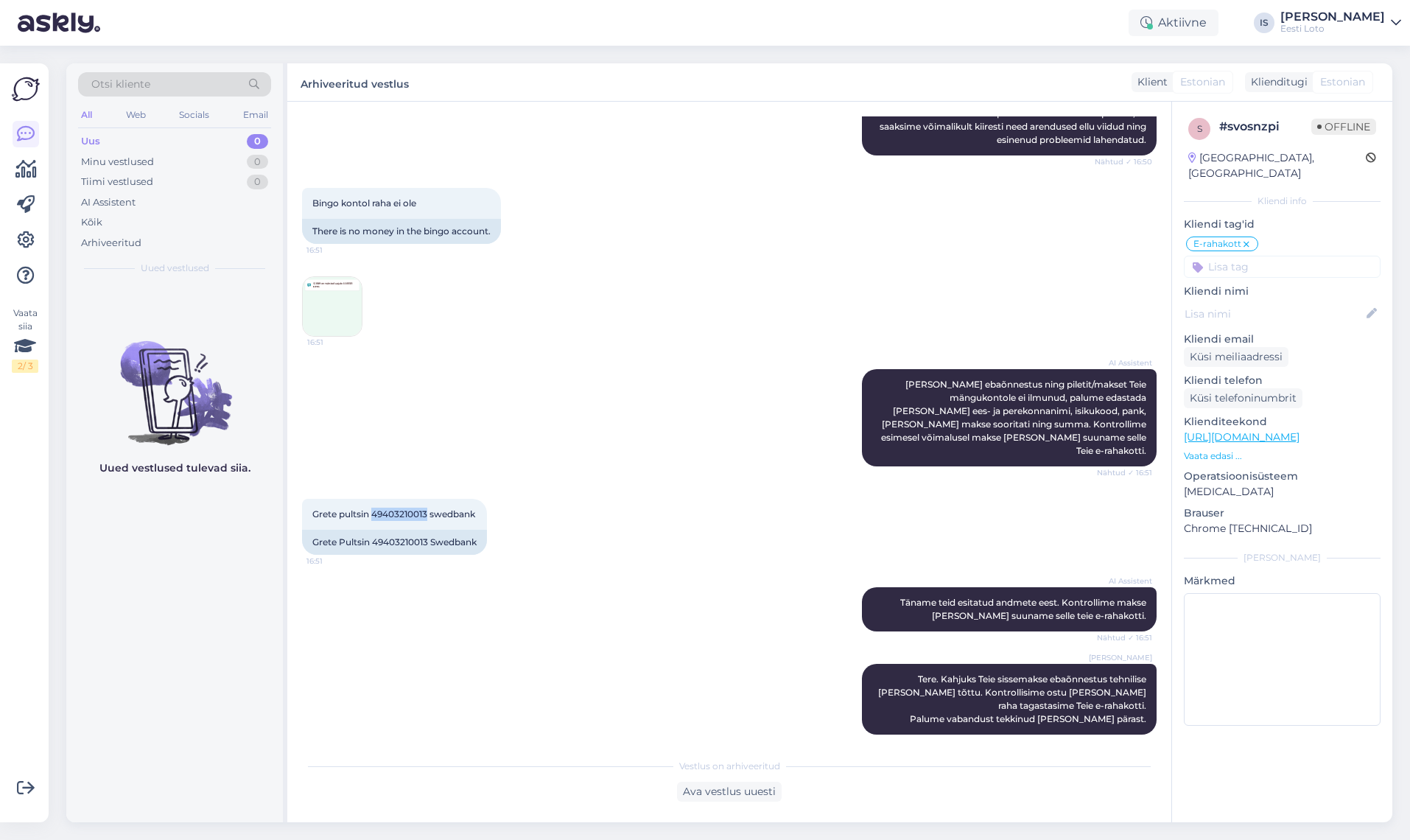
click at [346, 299] on img at bounding box center [332, 306] width 59 height 59
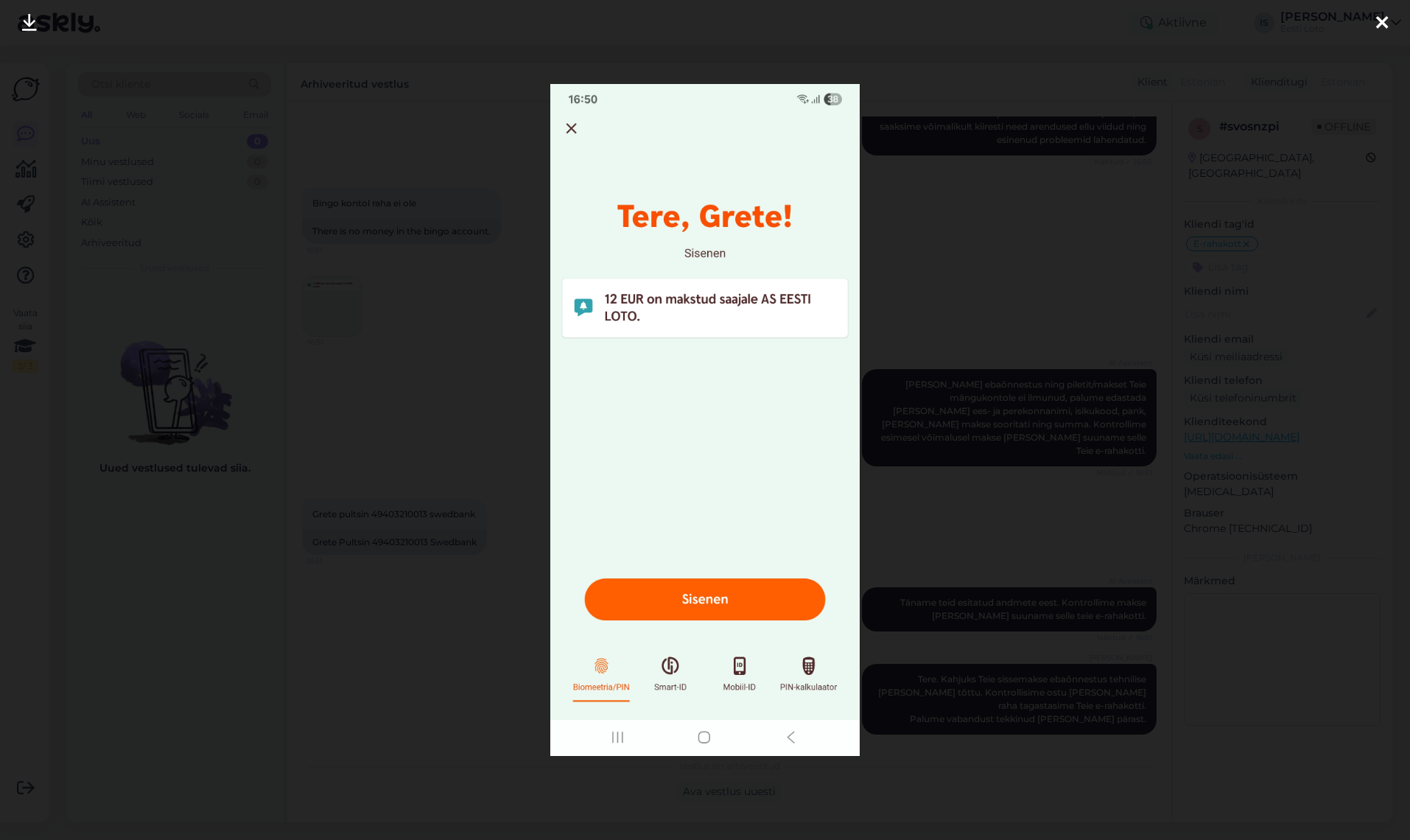
click at [1381, 24] on icon at bounding box center [1382, 24] width 12 height 19
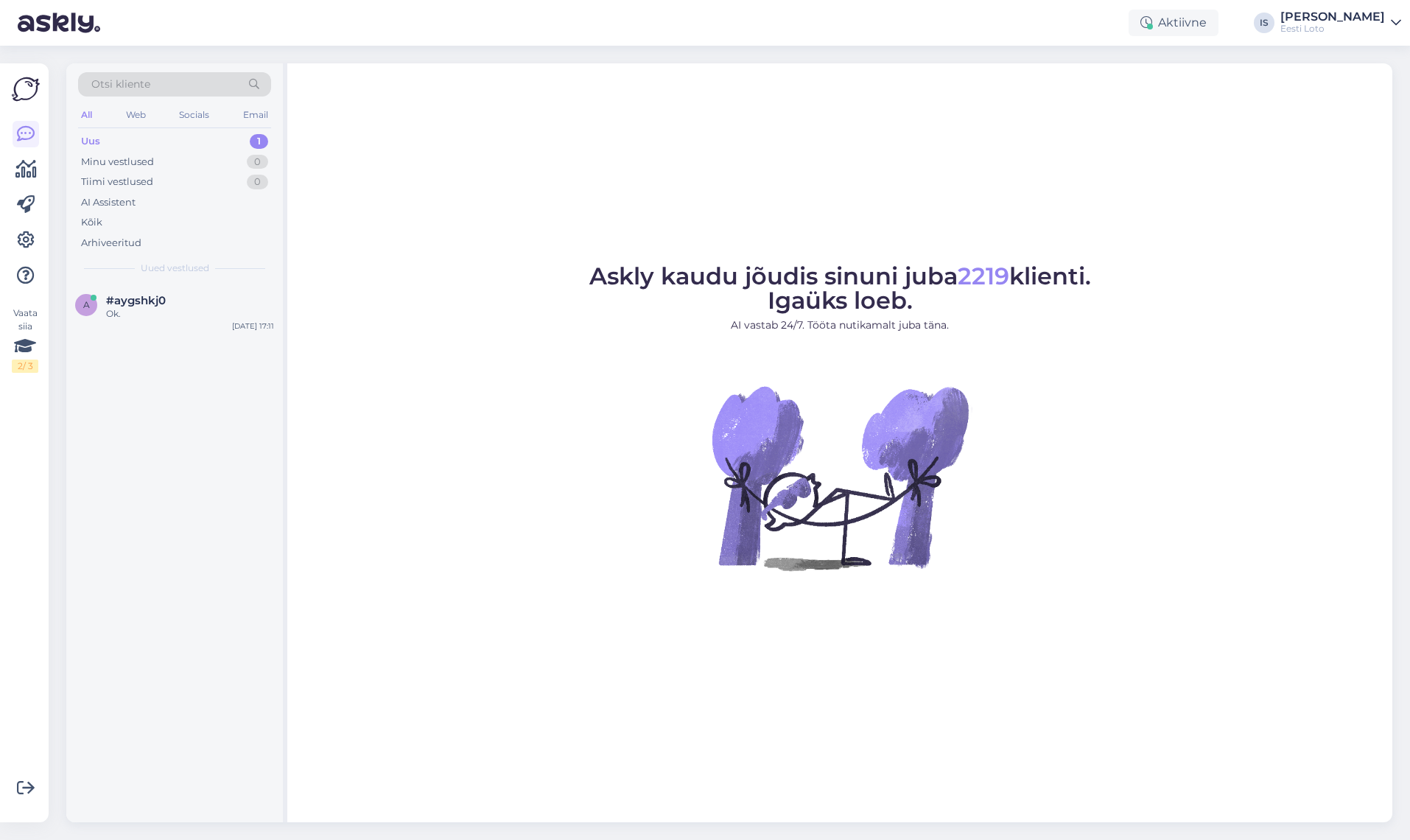
click at [97, 140] on div "Uus" at bounding box center [91, 141] width 19 height 15
click at [136, 297] on span "#aygshkj0" at bounding box center [136, 300] width 59 height 13
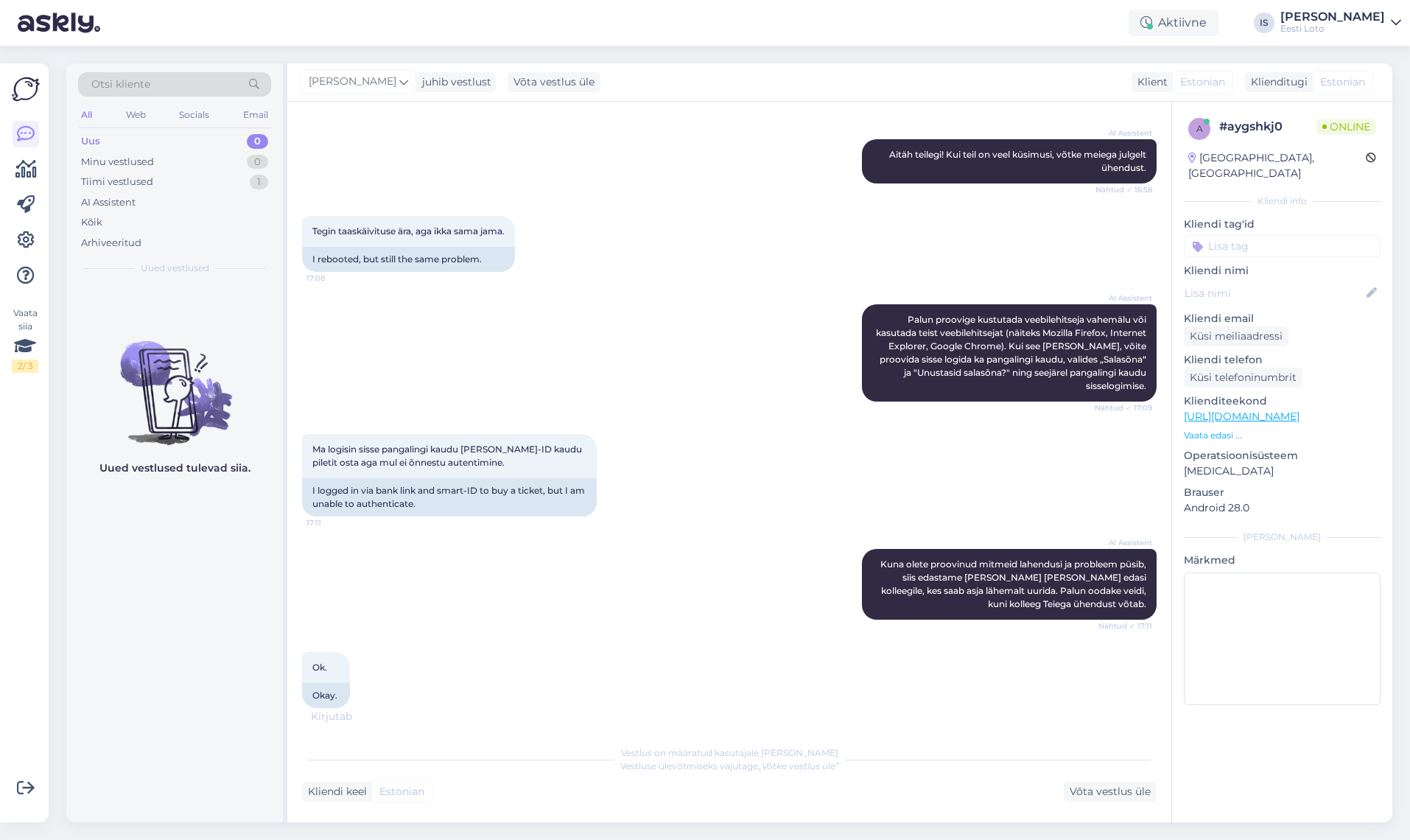
scroll to position [604, 0]
